Goal: Navigation & Orientation: Find specific page/section

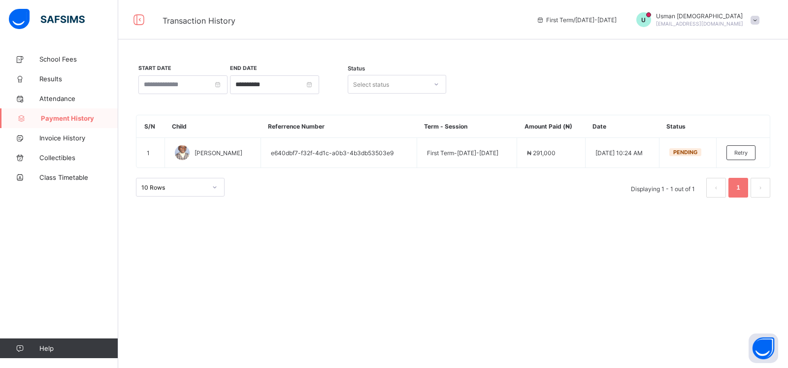
click at [754, 20] on span at bounding box center [755, 20] width 9 height 9
click at [744, 42] on span "Switch to staff" at bounding box center [727, 41] width 65 height 11
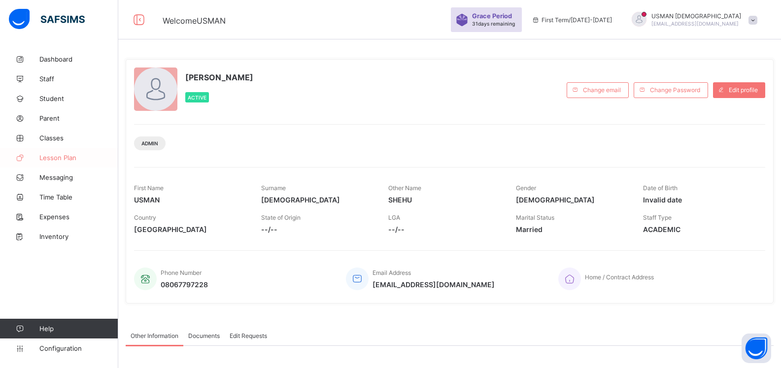
click at [74, 158] on span "Lesson Plan" at bounding box center [78, 158] width 79 height 8
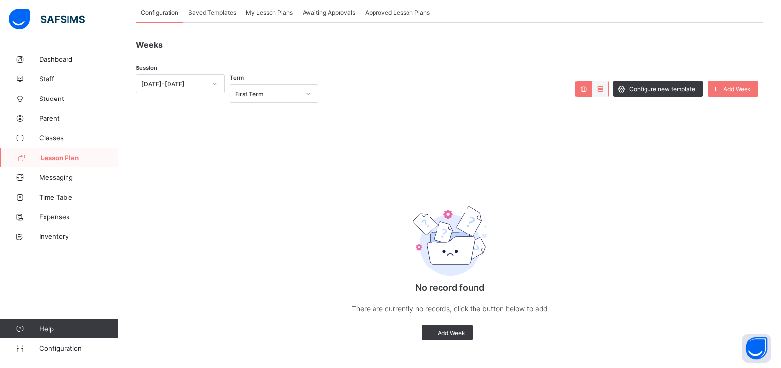
scroll to position [67, 0]
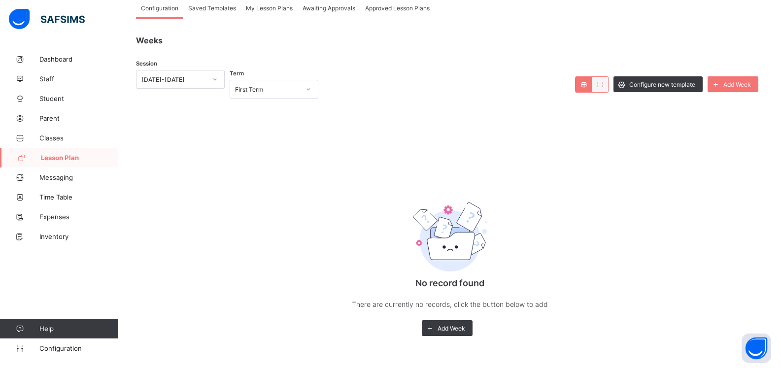
click at [199, 82] on div "[DATE]-[DATE]" at bounding box center [170, 79] width 69 height 14
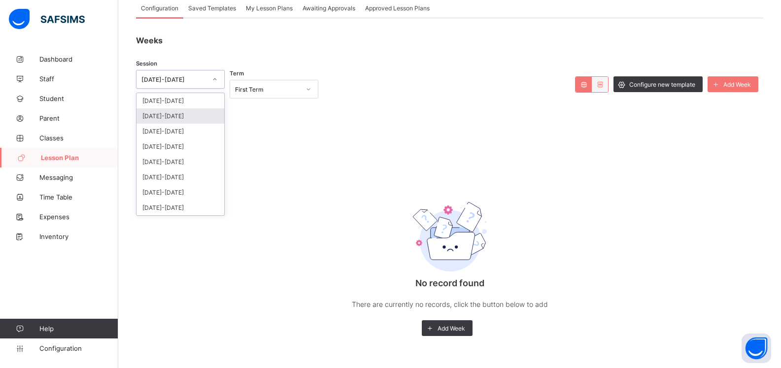
click at [182, 114] on div "[DATE]-[DATE]" at bounding box center [180, 115] width 88 height 15
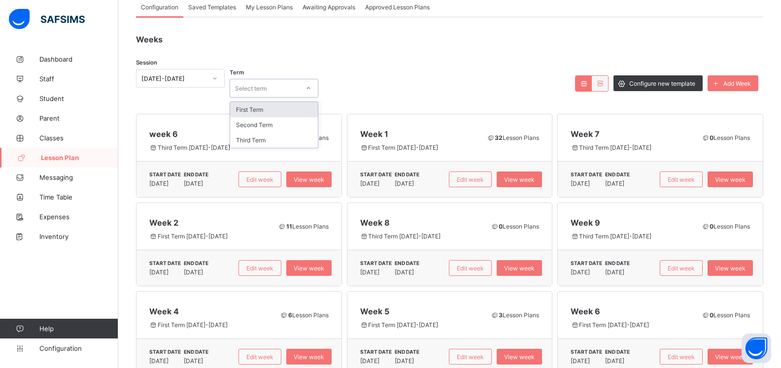
click at [254, 90] on div "Select term" at bounding box center [251, 88] width 32 height 19
click at [256, 125] on div "Second Term" at bounding box center [274, 124] width 88 height 15
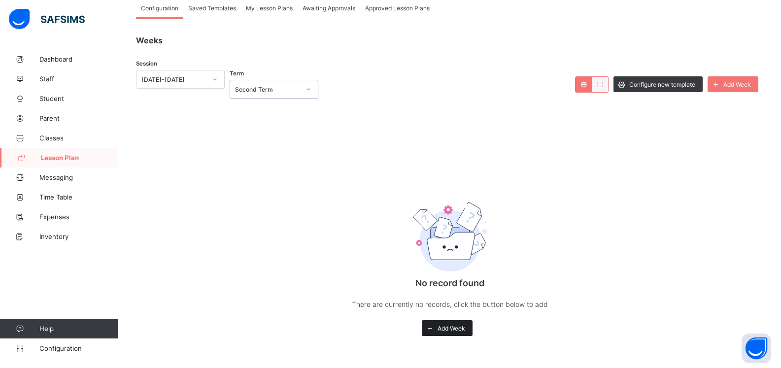
click at [448, 328] on span "Add Week" at bounding box center [452, 328] width 28 height 7
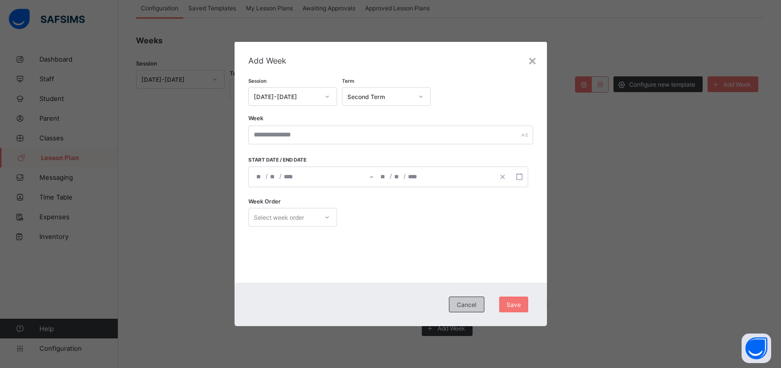
click at [466, 306] on span "Cancel" at bounding box center [467, 304] width 20 height 7
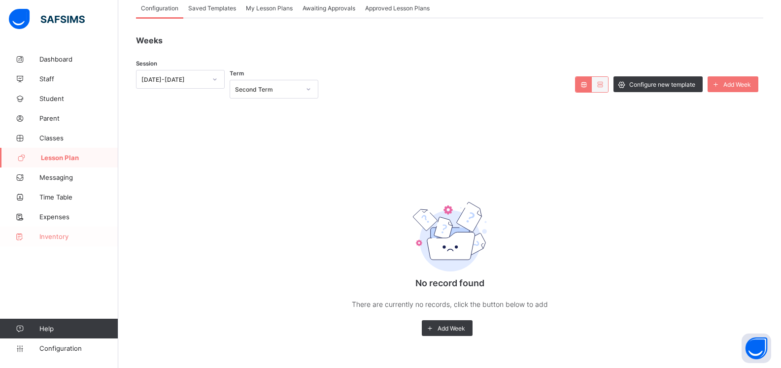
click at [51, 237] on span "Inventory" at bounding box center [78, 237] width 79 height 8
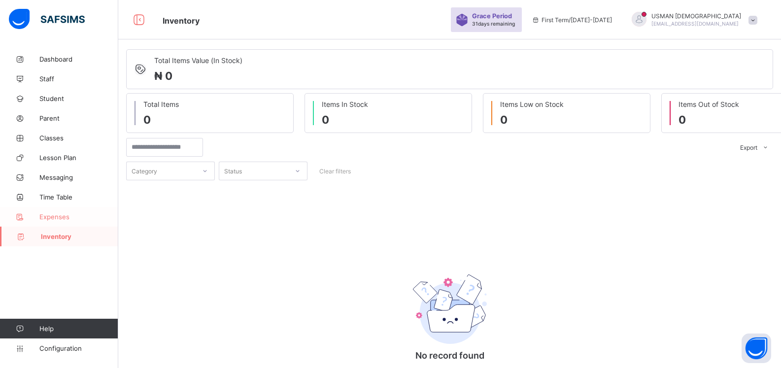
click at [57, 216] on span "Expenses" at bounding box center [78, 217] width 79 height 8
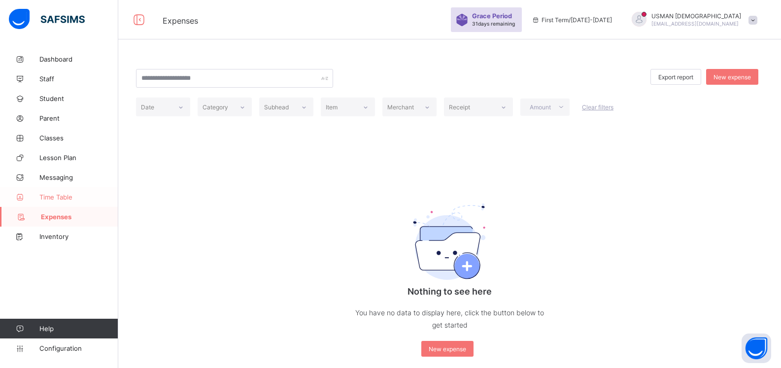
click at [59, 194] on span "Time Table" at bounding box center [78, 197] width 79 height 8
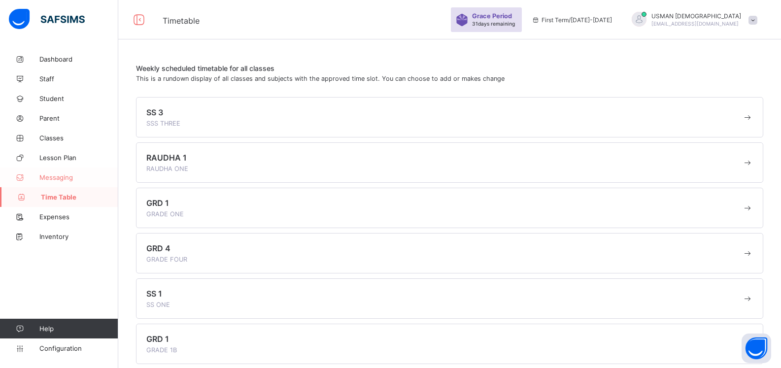
click at [61, 179] on span "Messaging" at bounding box center [78, 177] width 79 height 8
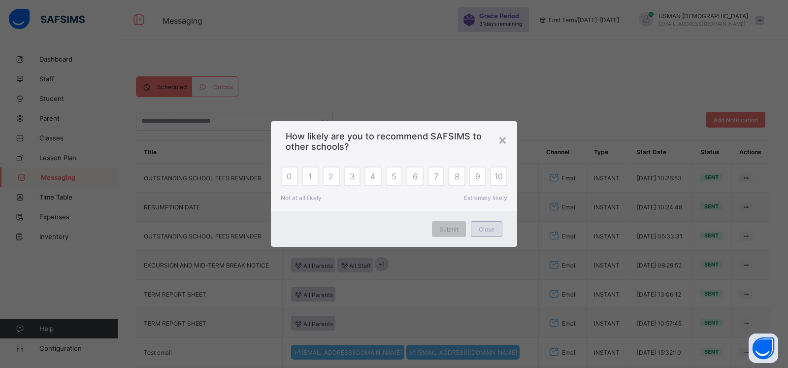
click at [484, 232] on span "Close" at bounding box center [487, 229] width 16 height 7
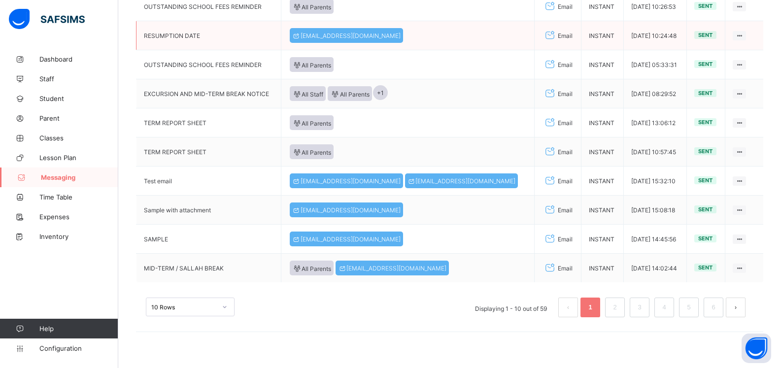
scroll to position [89, 0]
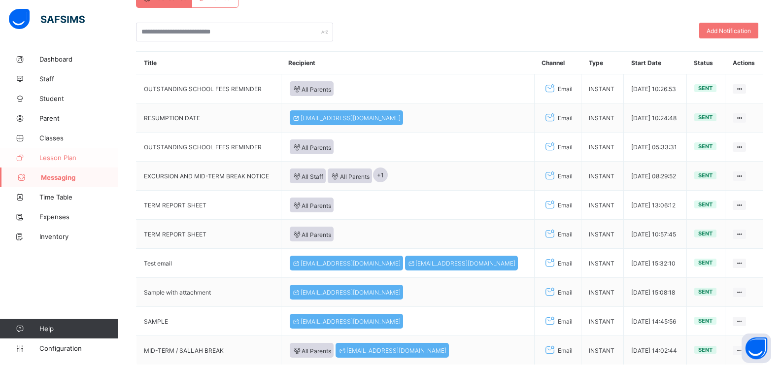
click at [61, 162] on link "Lesson Plan" at bounding box center [59, 158] width 118 height 20
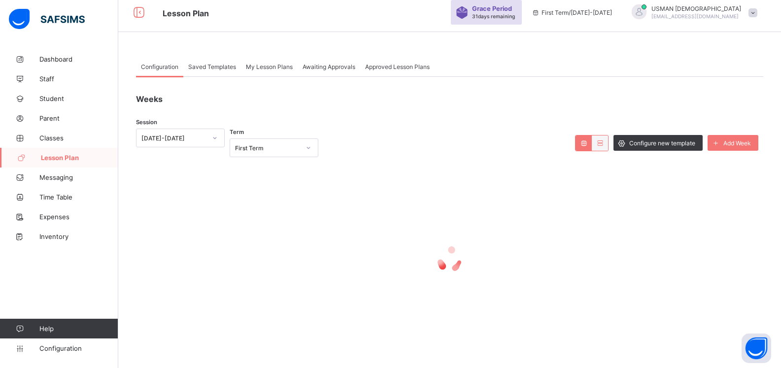
scroll to position [67, 0]
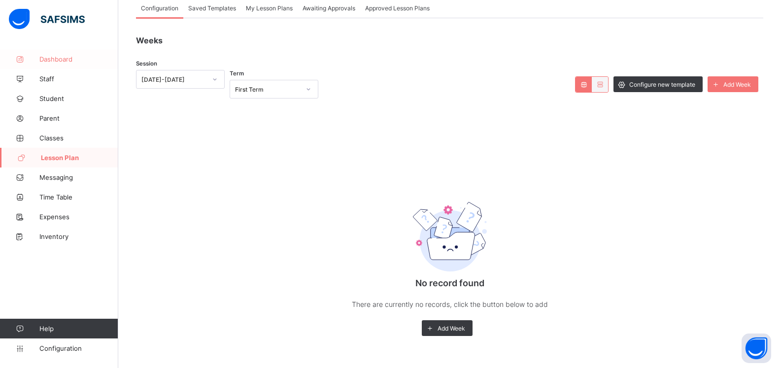
click at [62, 60] on span "Dashboard" at bounding box center [78, 59] width 79 height 8
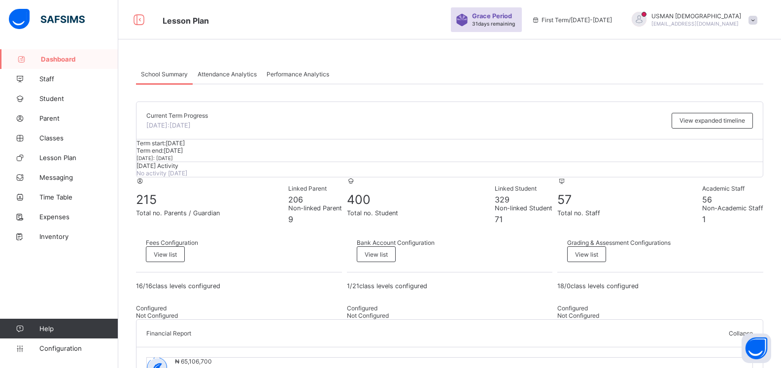
click at [512, 18] on span "Grace Period" at bounding box center [492, 15] width 40 height 7
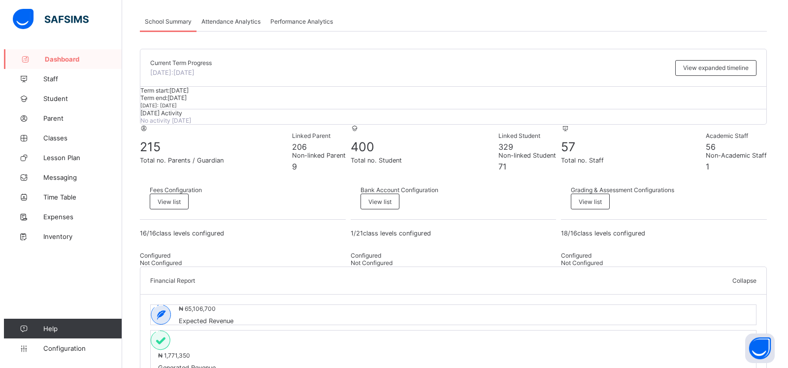
scroll to position [164, 0]
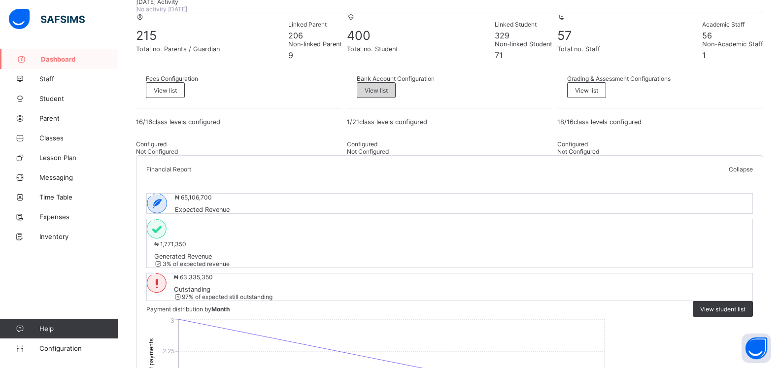
click at [388, 94] on span "View list" at bounding box center [376, 90] width 23 height 7
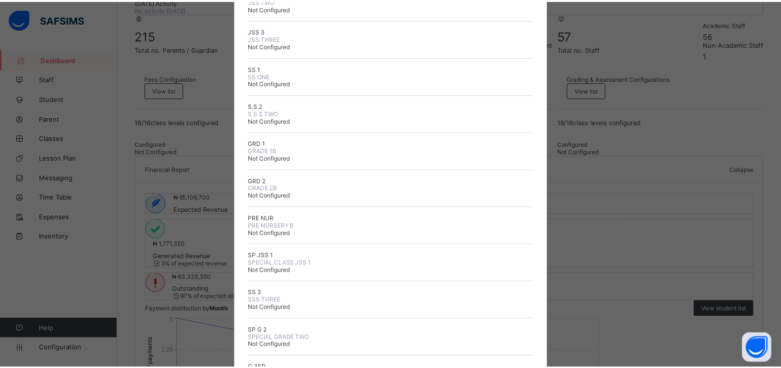
scroll to position [5, 0]
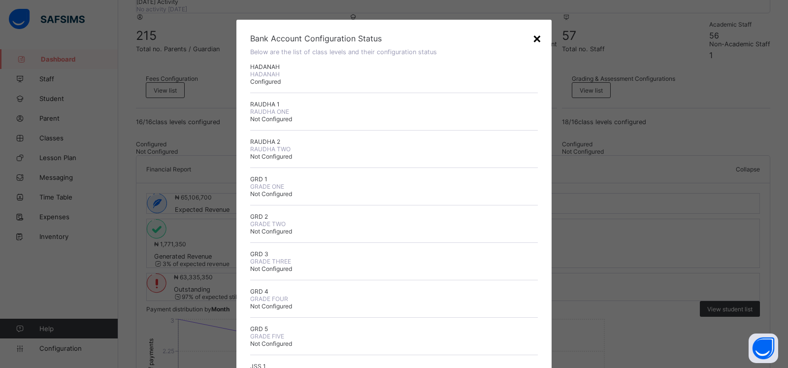
click at [536, 41] on div "×" at bounding box center [537, 38] width 9 height 17
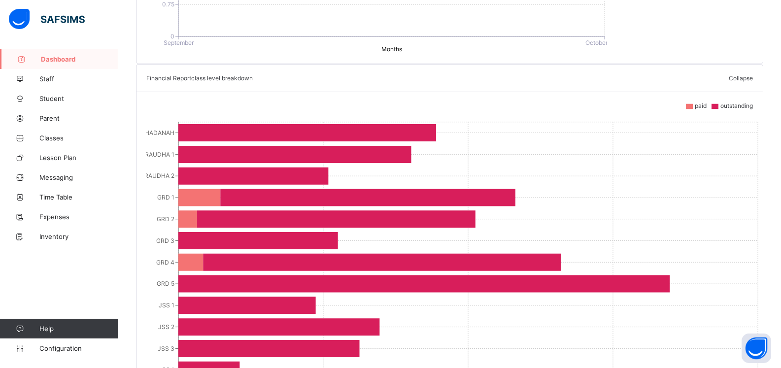
scroll to position [410, 0]
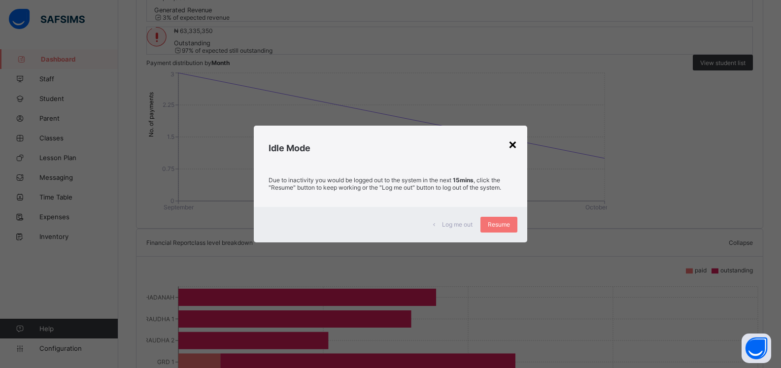
click at [516, 145] on div "×" at bounding box center [512, 143] width 9 height 17
